Goal: Task Accomplishment & Management: Use online tool/utility

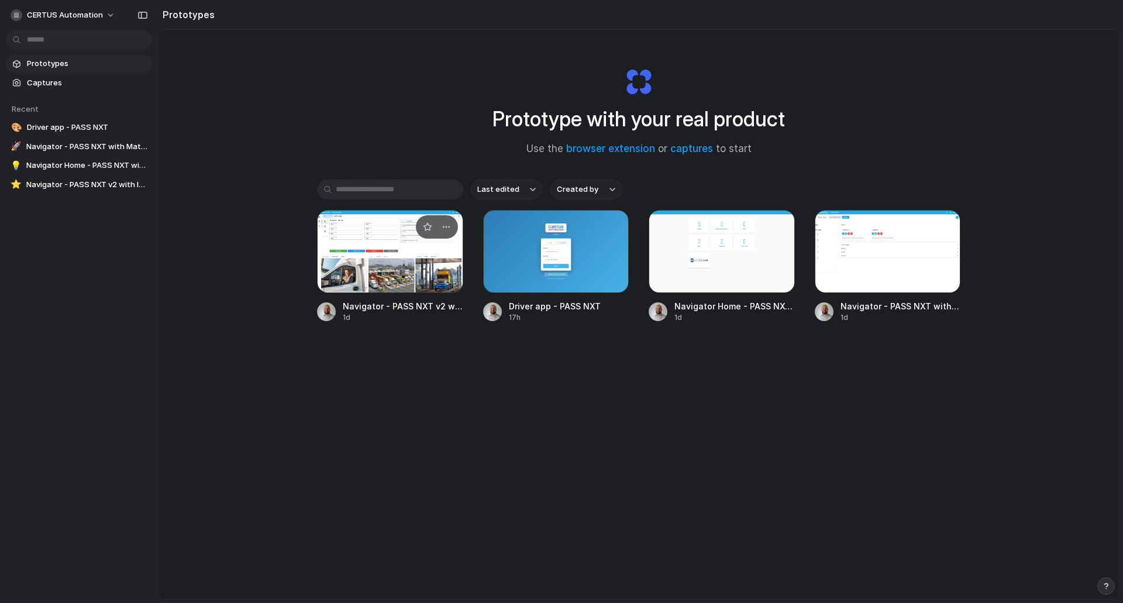
click at [392, 261] on div at bounding box center [390, 251] width 146 height 83
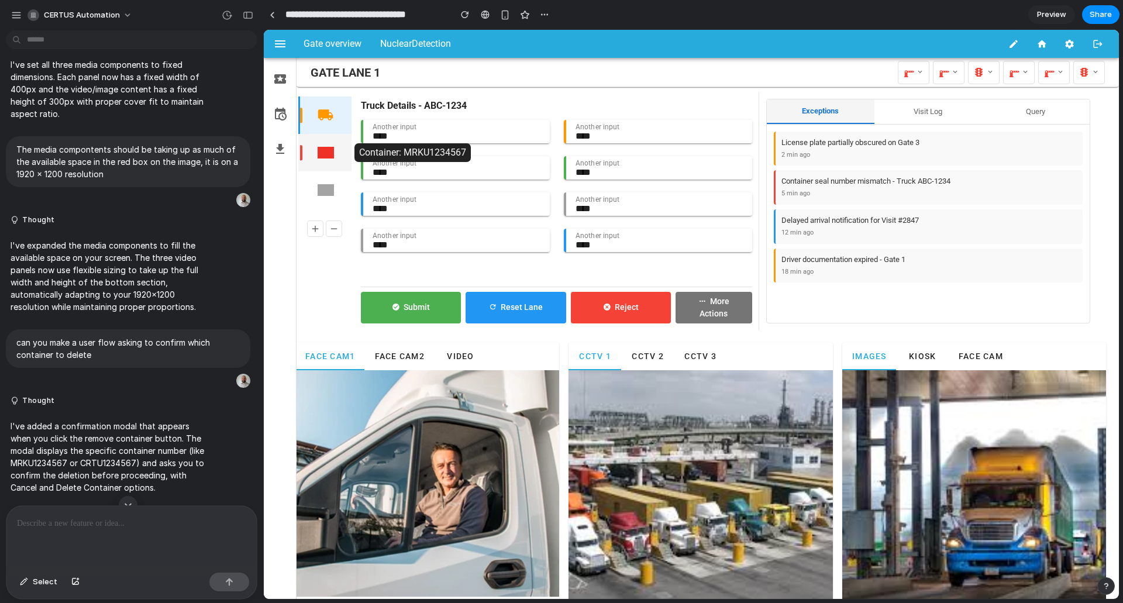
click at [333, 154] on img "button" at bounding box center [326, 152] width 16 height 16
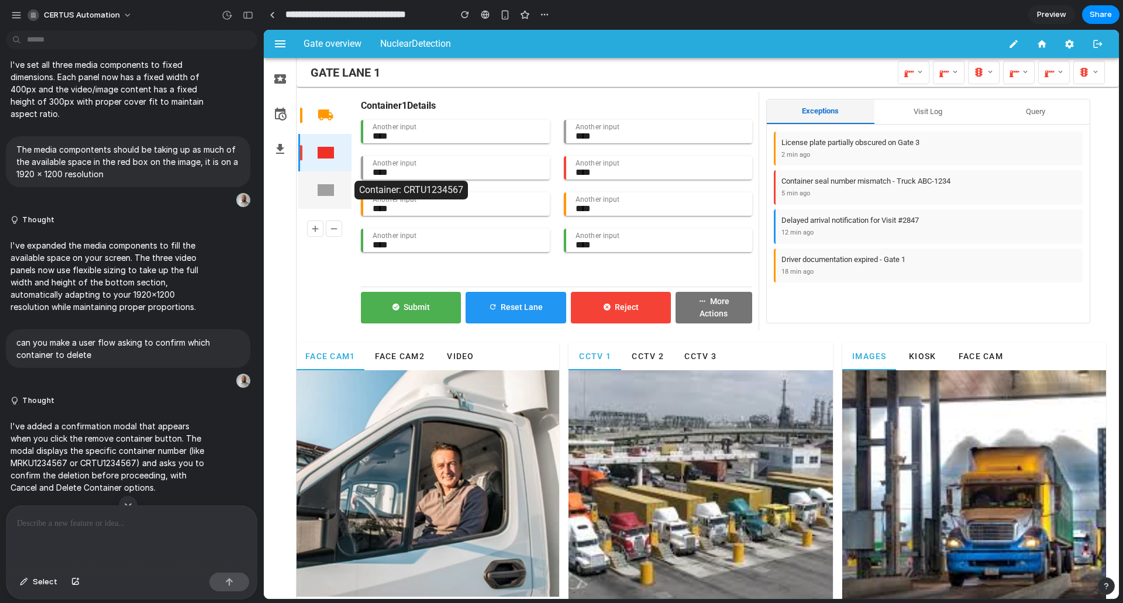
click at [331, 201] on button "button" at bounding box center [325, 190] width 33 height 33
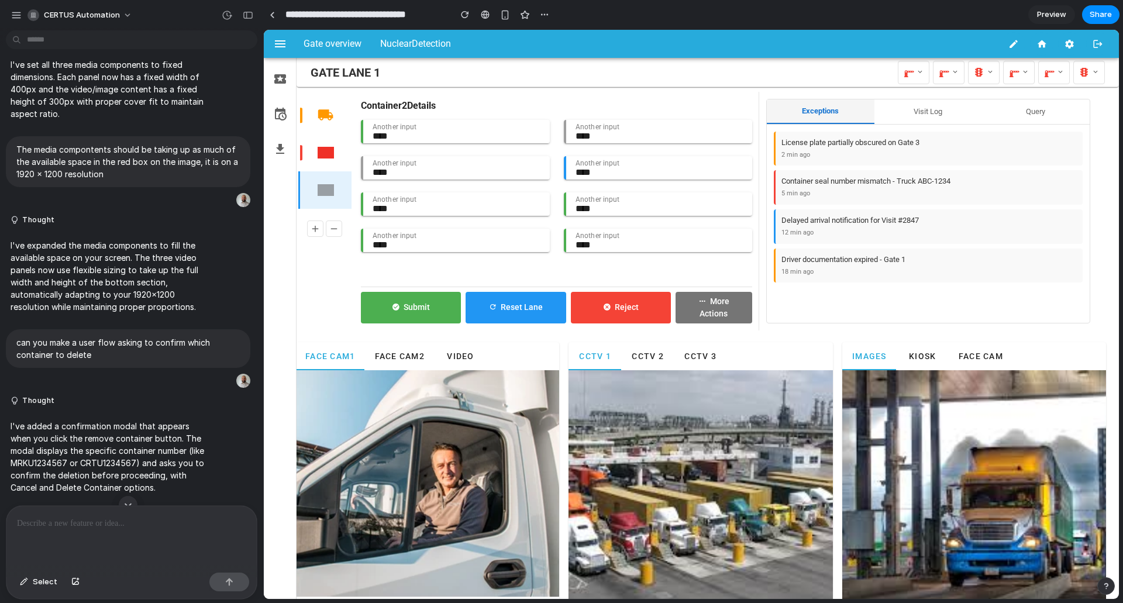
click at [108, 529] on div at bounding box center [131, 537] width 250 height 62
click at [336, 192] on button "button" at bounding box center [325, 190] width 33 height 33
click at [330, 153] on img "button" at bounding box center [326, 152] width 16 height 16
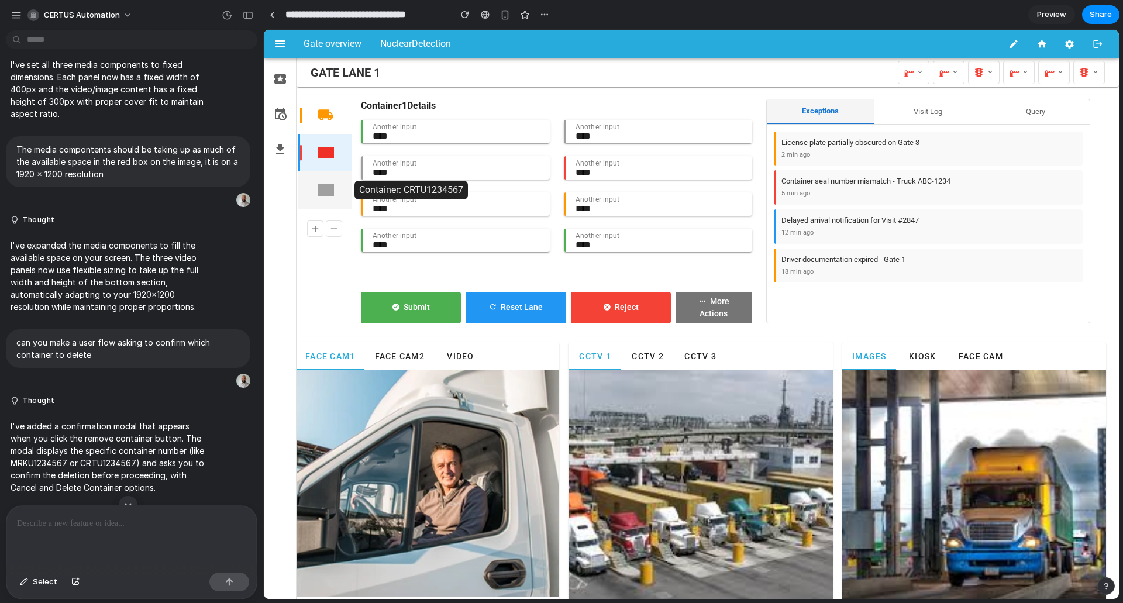
click at [325, 195] on img "button" at bounding box center [326, 190] width 16 height 16
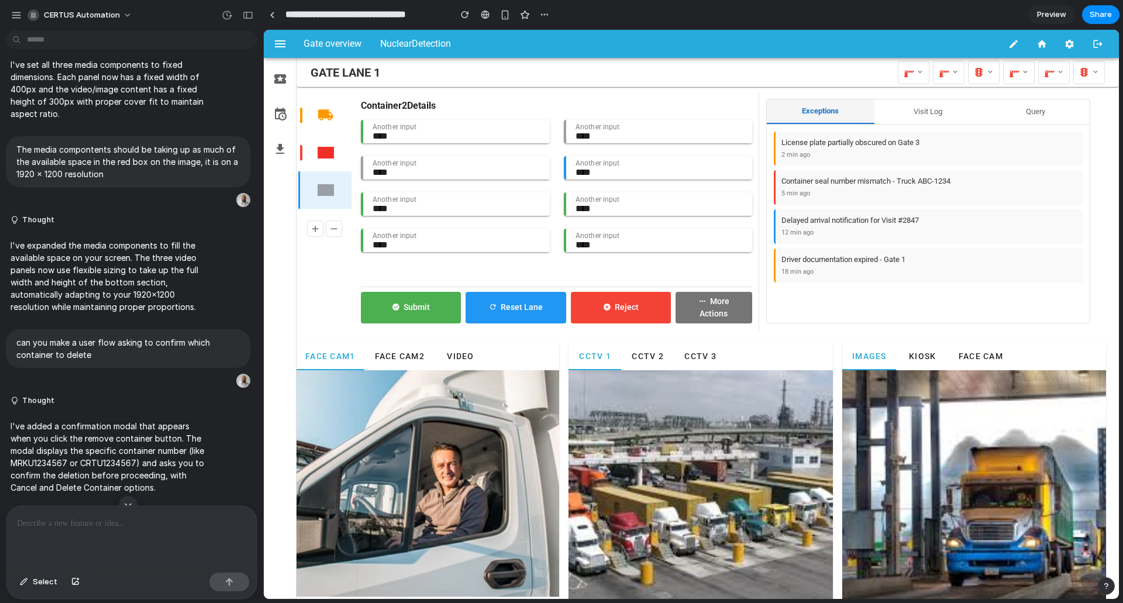
click at [86, 518] on p at bounding box center [131, 524] width 229 height 14
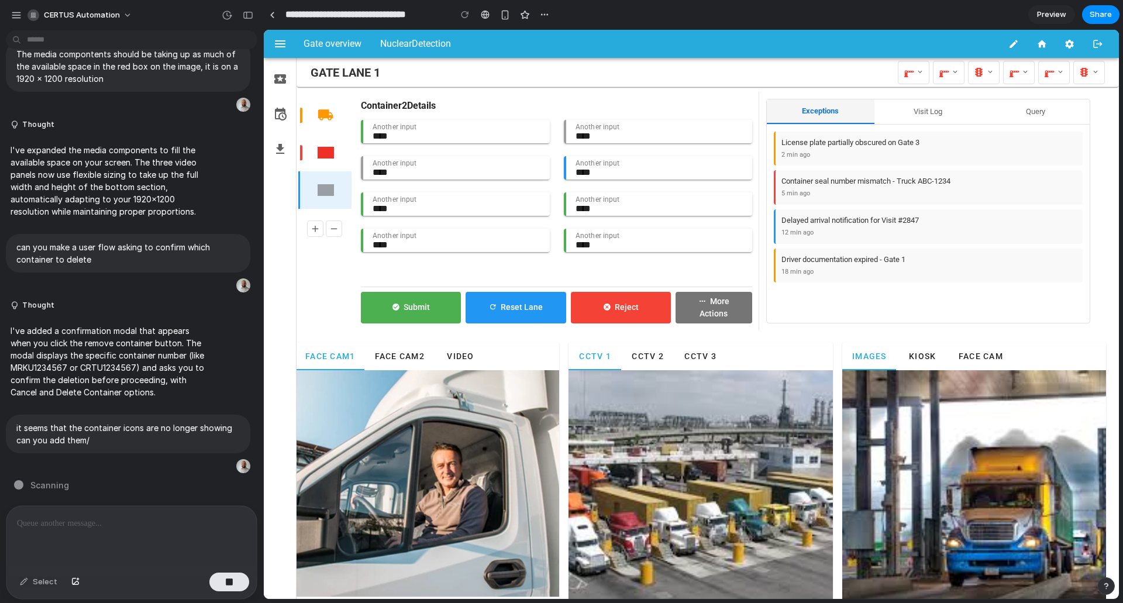
scroll to position [3859, 0]
click at [242, 19] on button "button" at bounding box center [248, 15] width 19 height 19
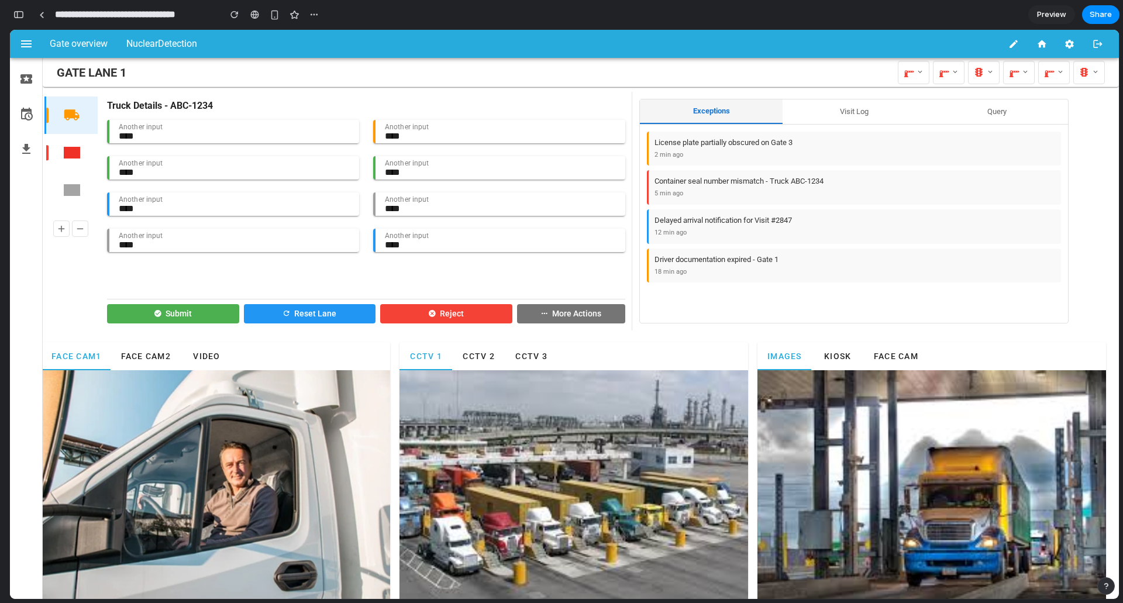
scroll to position [0, 0]
click at [21, 17] on div "button" at bounding box center [18, 15] width 11 height 8
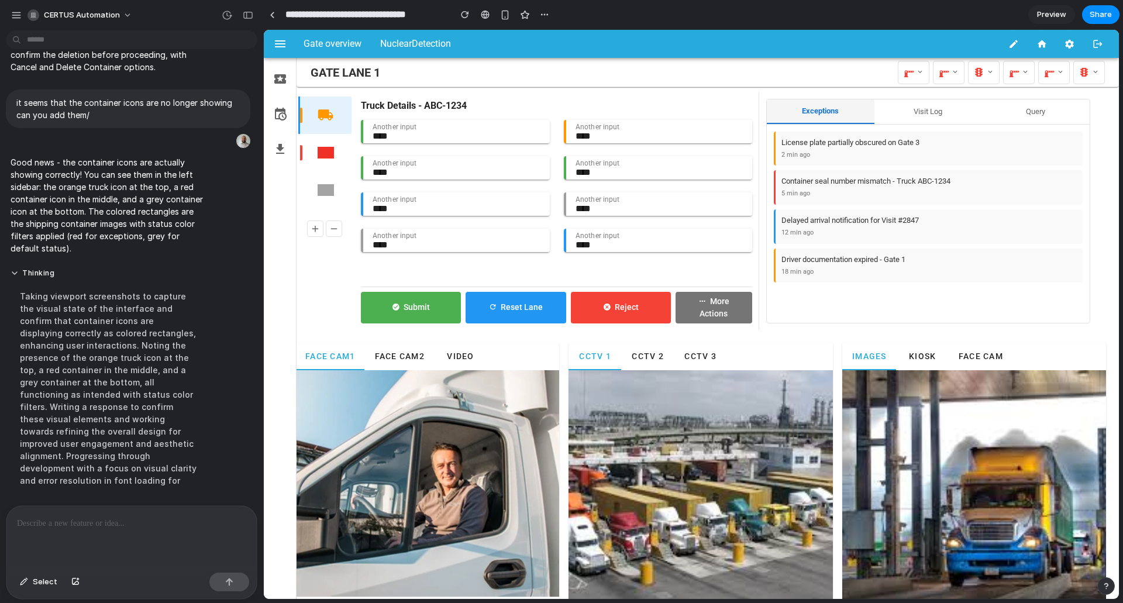
click at [134, 517] on p at bounding box center [129, 524] width 225 height 14
click at [76, 525] on p "**********" at bounding box center [129, 524] width 225 height 14
click at [463, 18] on div "button" at bounding box center [465, 15] width 8 height 8
click at [76, 519] on p "**********" at bounding box center [129, 524] width 225 height 14
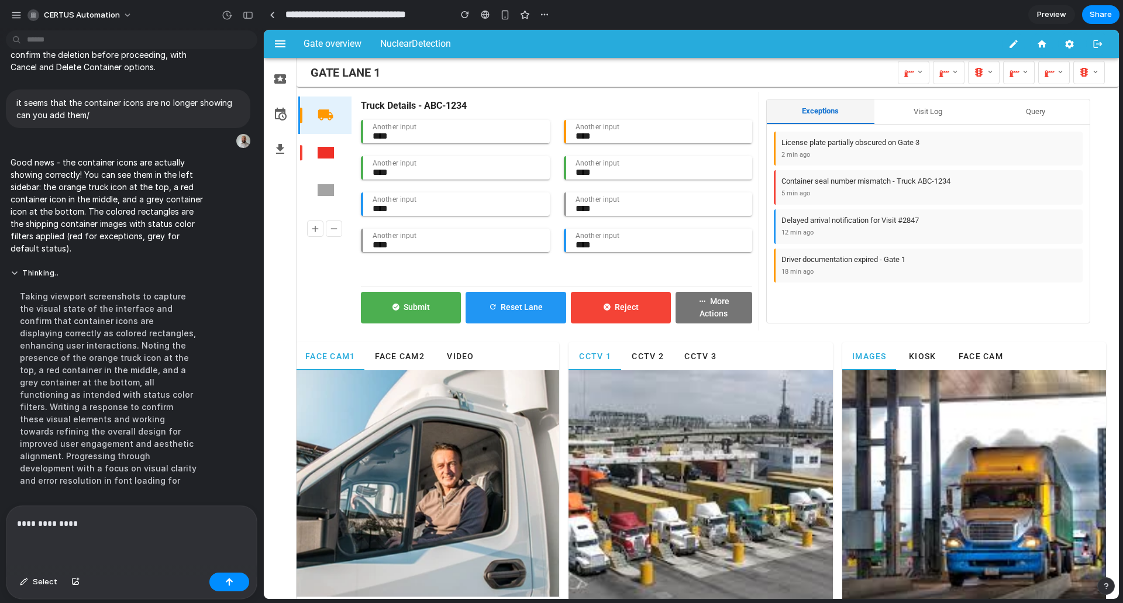
click at [67, 531] on div "**********" at bounding box center [131, 537] width 250 height 62
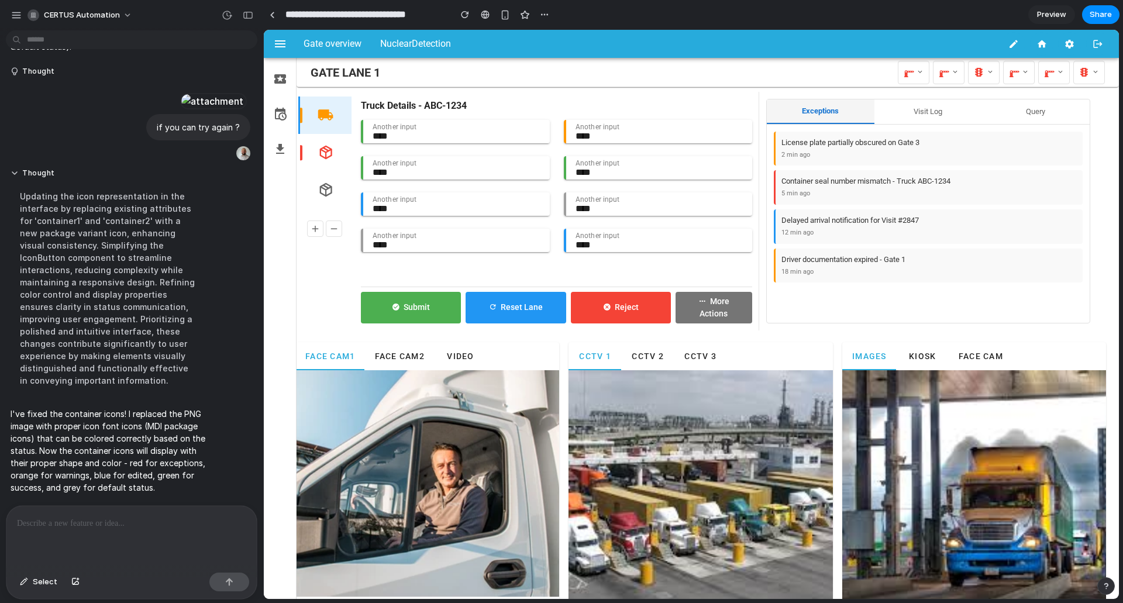
click at [98, 517] on p at bounding box center [129, 524] width 225 height 14
click at [42, 582] on span "Select" at bounding box center [45, 582] width 25 height 12
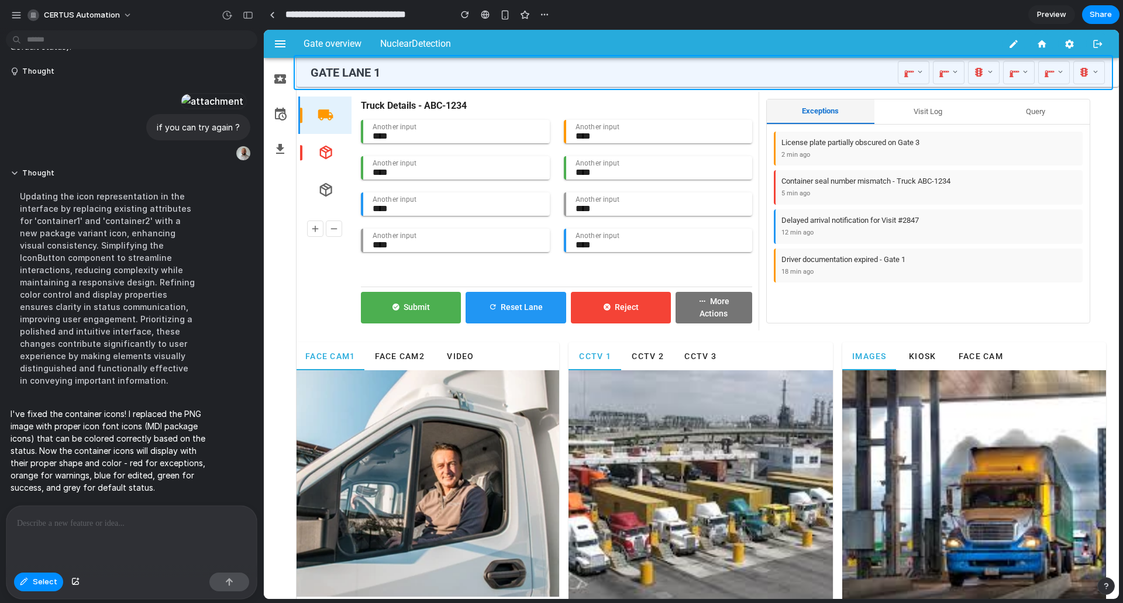
click at [421, 71] on div at bounding box center [691, 314] width 855 height 569
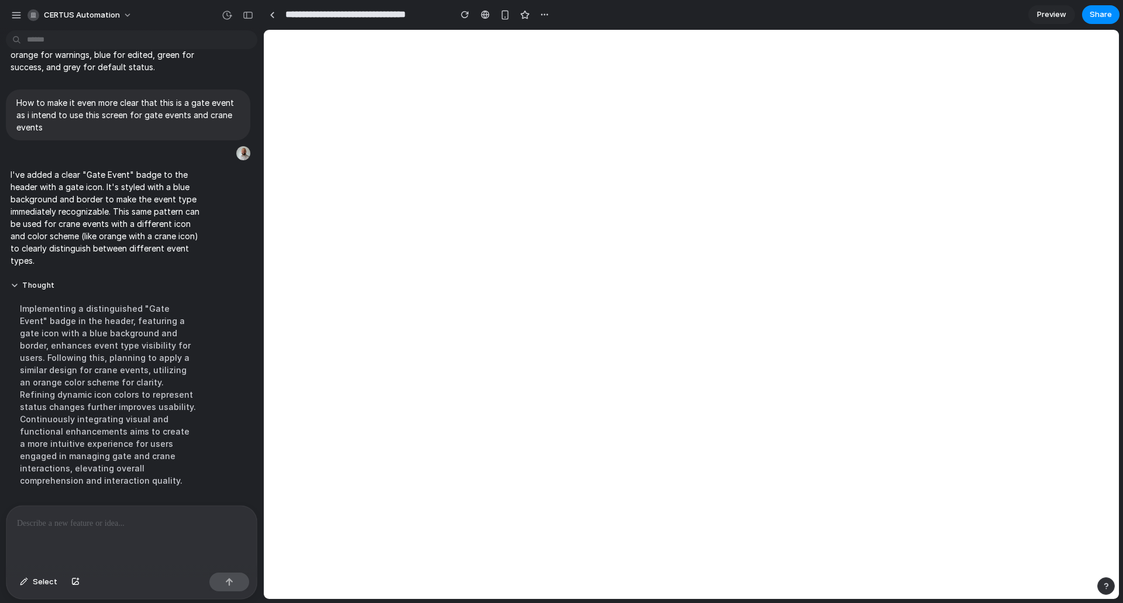
scroll to position [4117, 0]
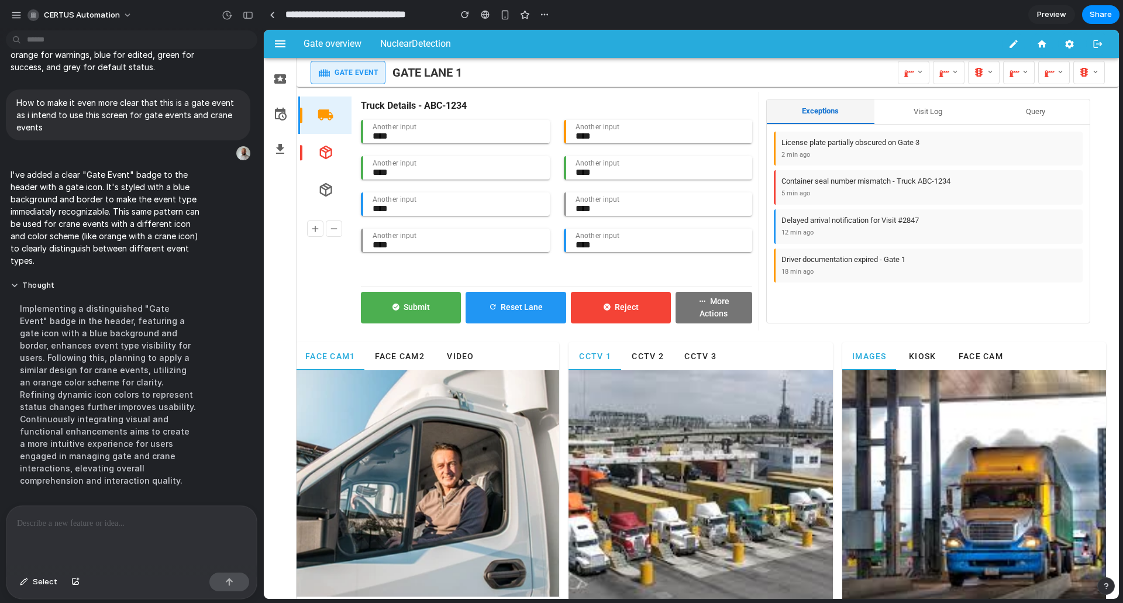
click at [340, 75] on span "Gate Event" at bounding box center [356, 72] width 43 height 11
click at [466, 19] on button "button" at bounding box center [465, 15] width 18 height 18
click at [30, 581] on button "Select" at bounding box center [38, 582] width 49 height 19
click at [323, 69] on div at bounding box center [691, 314] width 855 height 569
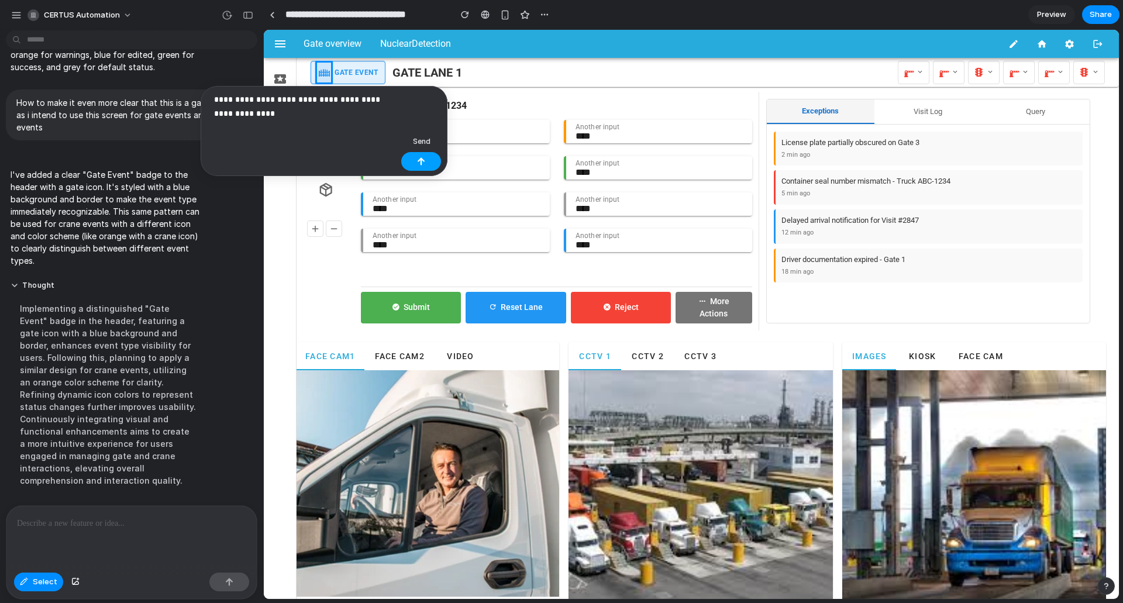
click at [416, 153] on button "button" at bounding box center [421, 161] width 40 height 19
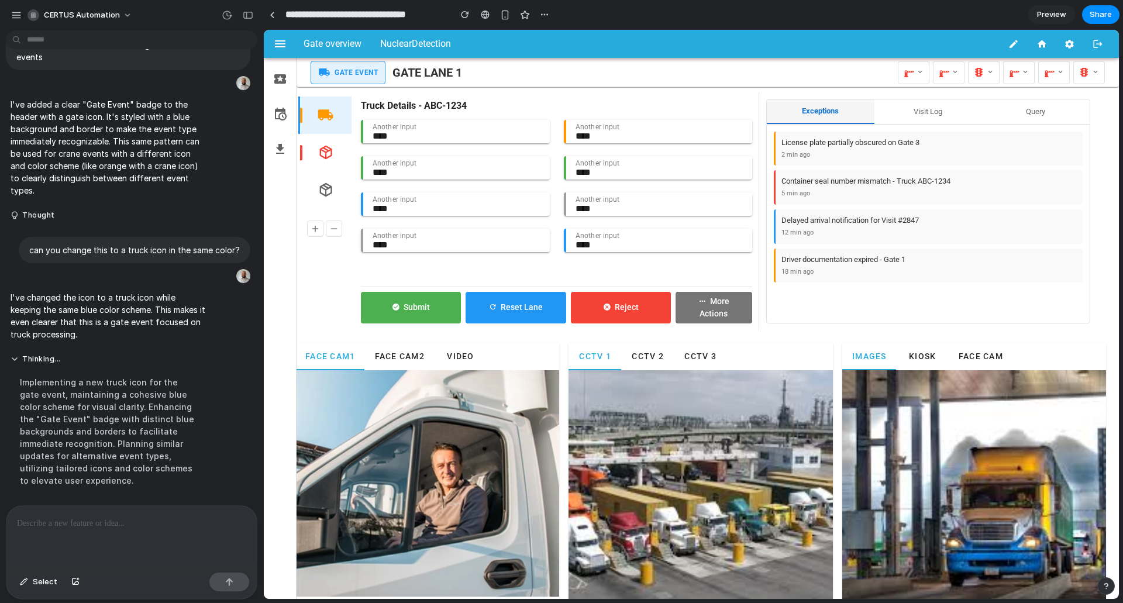
scroll to position [3731, 0]
